Goal: Task Accomplishment & Management: Use online tool/utility

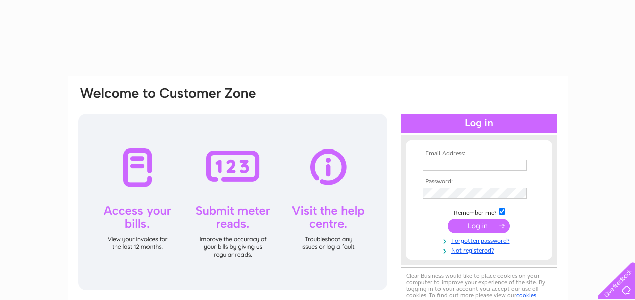
type input "[PERSON_NAME][EMAIL_ADDRESS][DOMAIN_NAME]"
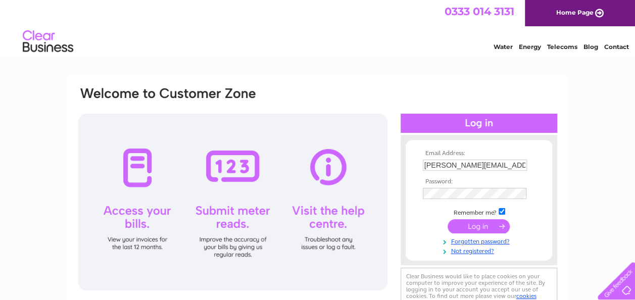
click at [472, 226] on input "submit" at bounding box center [479, 226] width 62 height 14
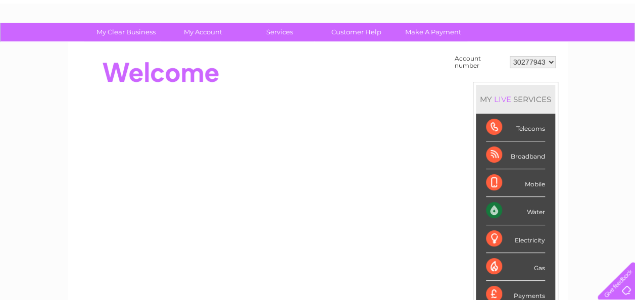
scroll to position [103, 0]
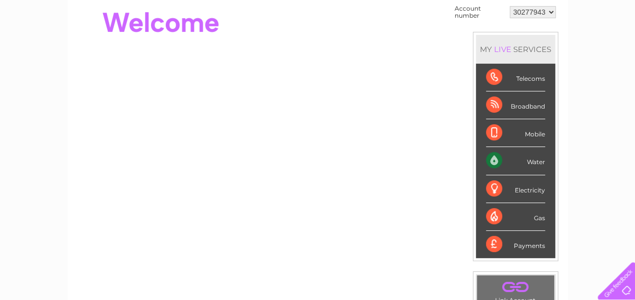
click at [531, 164] on div "Water" at bounding box center [515, 161] width 59 height 28
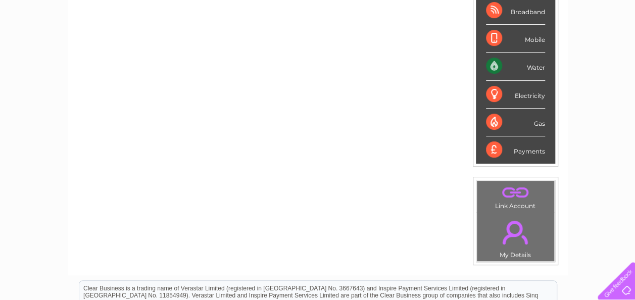
scroll to position [199, 0]
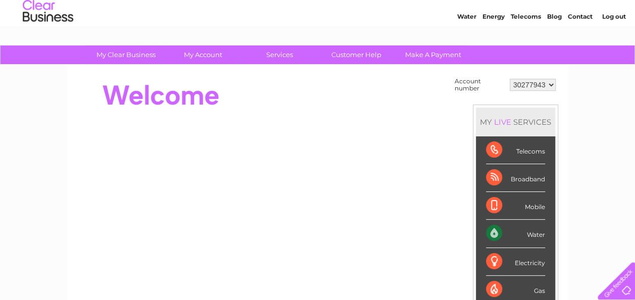
scroll to position [31, 0]
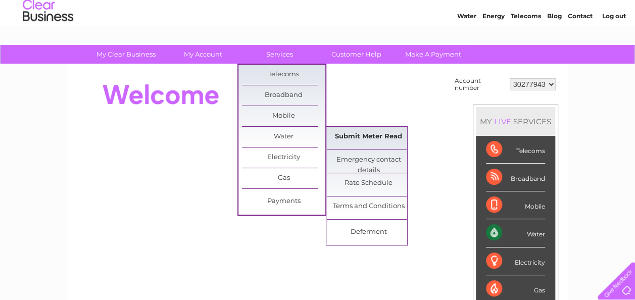
click at [360, 134] on link "Submit Meter Read" at bounding box center [368, 137] width 83 height 20
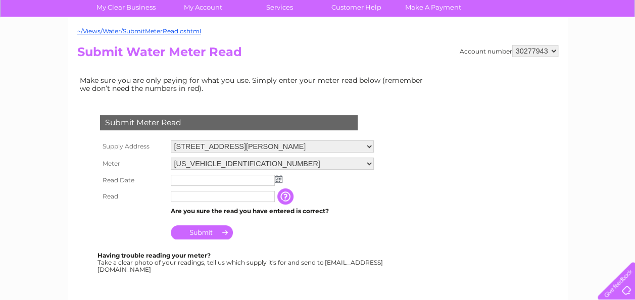
scroll to position [82, 0]
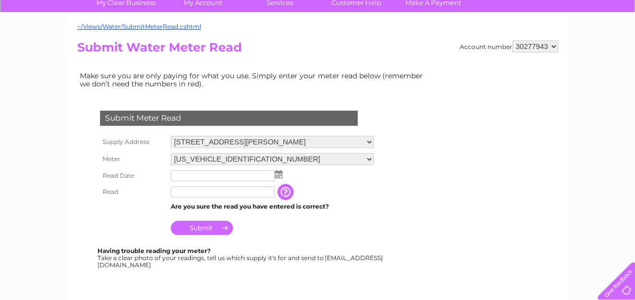
click at [234, 173] on input "text" at bounding box center [223, 175] width 104 height 11
click at [281, 178] on td at bounding box center [272, 176] width 208 height 16
click at [279, 174] on img at bounding box center [279, 174] width 8 height 8
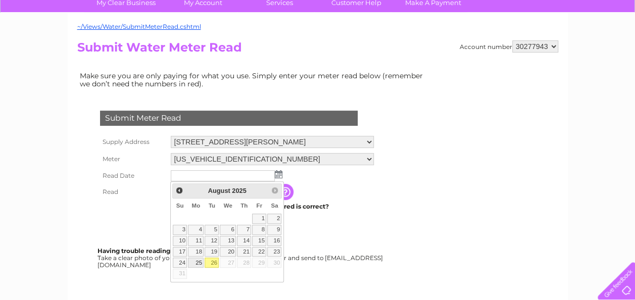
click at [200, 261] on link "25" at bounding box center [196, 263] width 16 height 10
type input "2025/08/25"
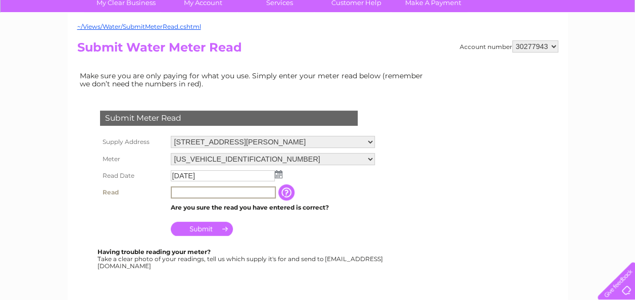
click at [197, 195] on input "text" at bounding box center [223, 193] width 105 height 12
click at [197, 196] on input "00627" at bounding box center [223, 193] width 105 height 12
click at [197, 195] on input "00627" at bounding box center [223, 193] width 105 height 12
type input "0"
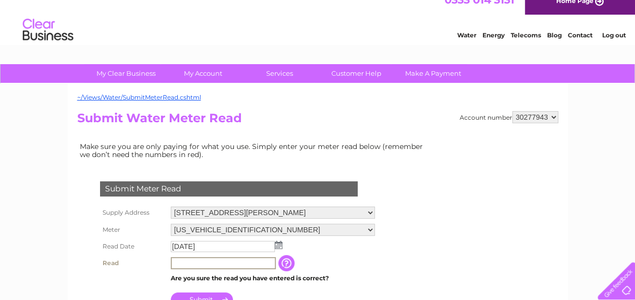
scroll to position [13, 0]
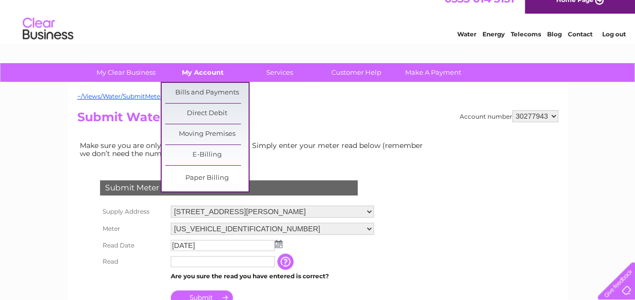
click at [193, 73] on link "My Account" at bounding box center [202, 72] width 83 height 19
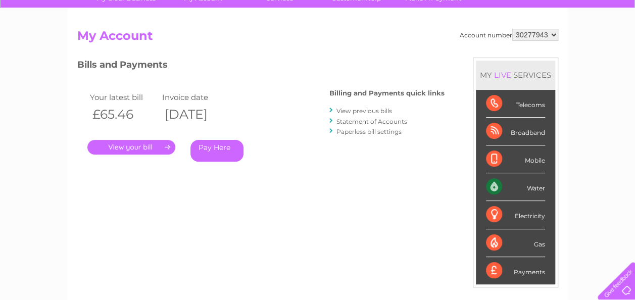
scroll to position [91, 0]
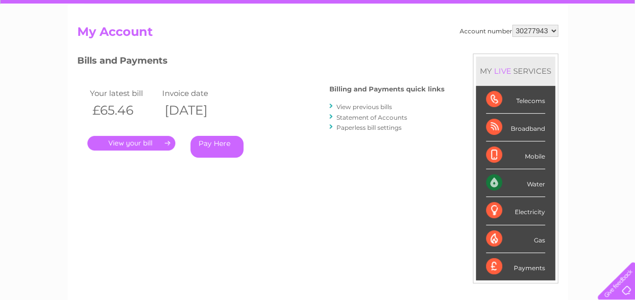
click at [129, 142] on link "." at bounding box center [131, 143] width 88 height 15
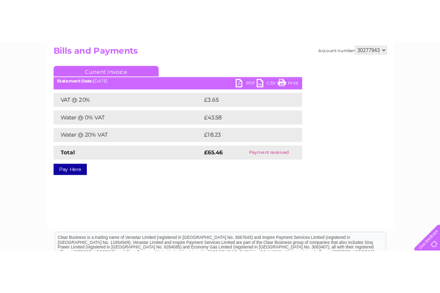
scroll to position [112, 0]
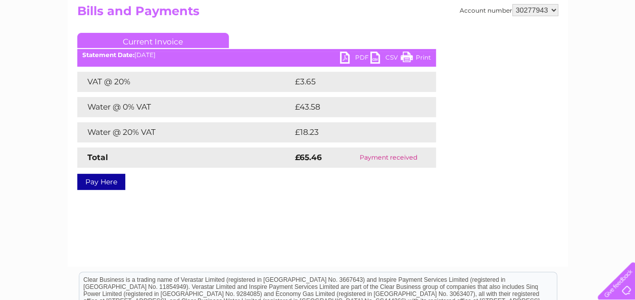
click at [347, 55] on link "PDF" at bounding box center [355, 59] width 30 height 15
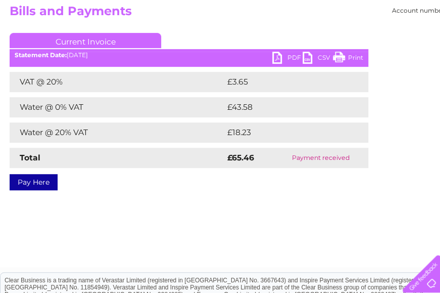
scroll to position [0, 0]
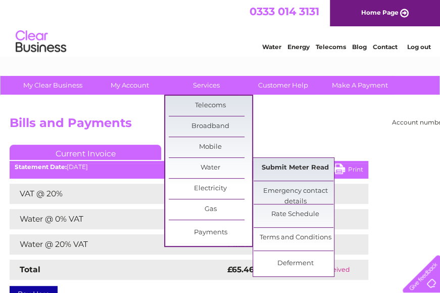
click at [296, 167] on link "Submit Meter Read" at bounding box center [295, 168] width 83 height 20
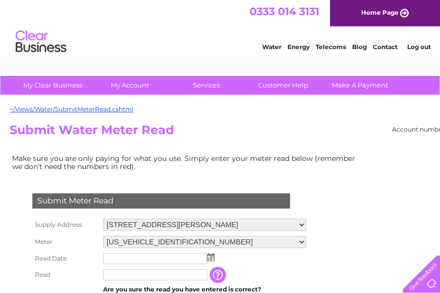
scroll to position [97, 0]
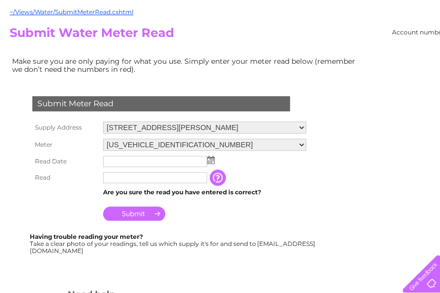
click at [213, 159] on img at bounding box center [211, 160] width 8 height 8
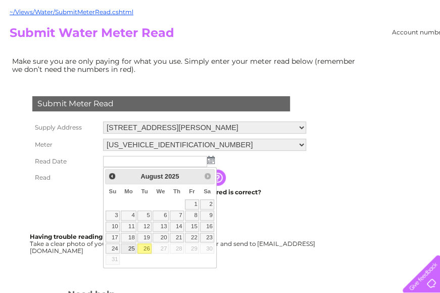
click at [133, 245] on link "25" at bounding box center [129, 248] width 16 height 10
type input "2025/08/25"
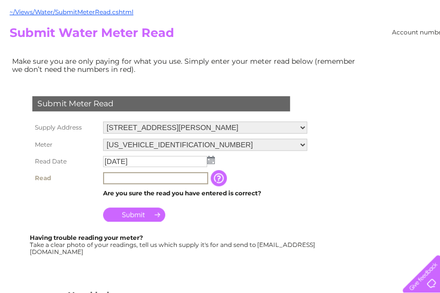
click at [130, 173] on input "text" at bounding box center [155, 178] width 105 height 12
type input "627"
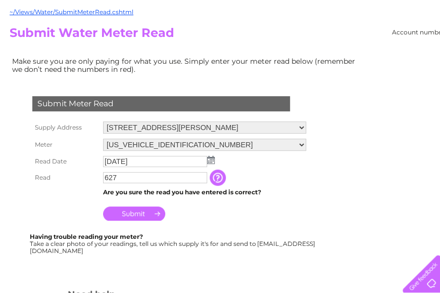
click at [126, 214] on input "Submit" at bounding box center [134, 213] width 62 height 14
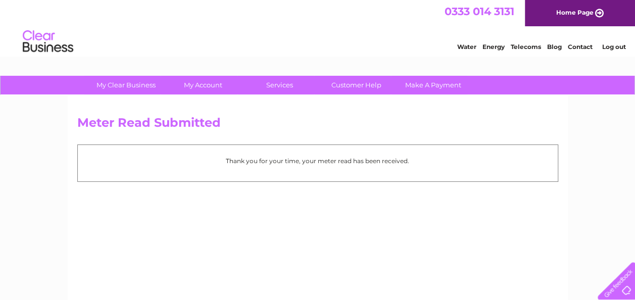
click at [612, 47] on link "Log out" at bounding box center [614, 47] width 24 height 8
